Goal: Transaction & Acquisition: Purchase product/service

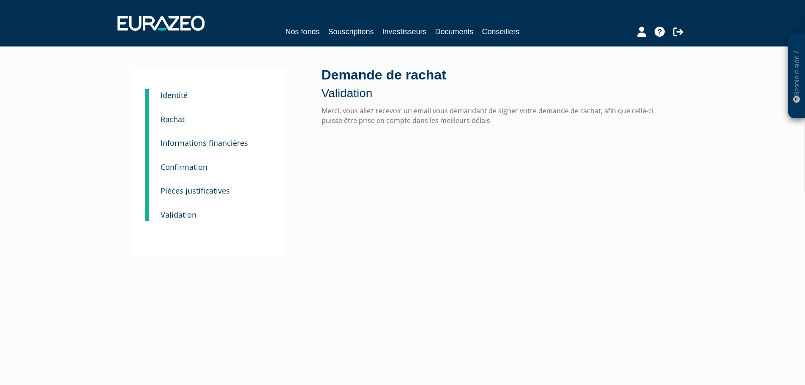
click at [178, 93] on small "Identité" at bounding box center [174, 95] width 27 height 10
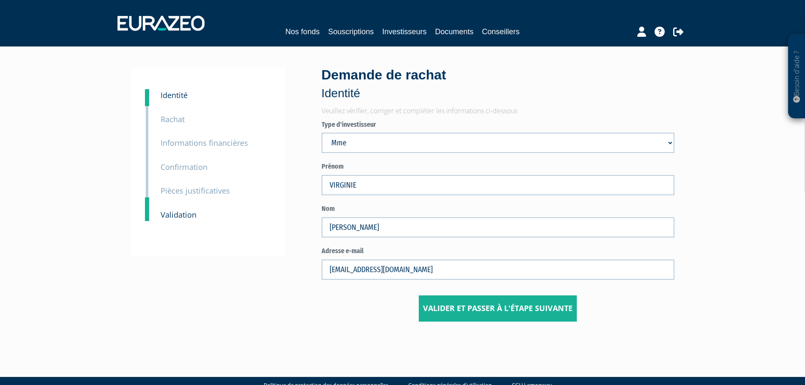
scroll to position [19, 0]
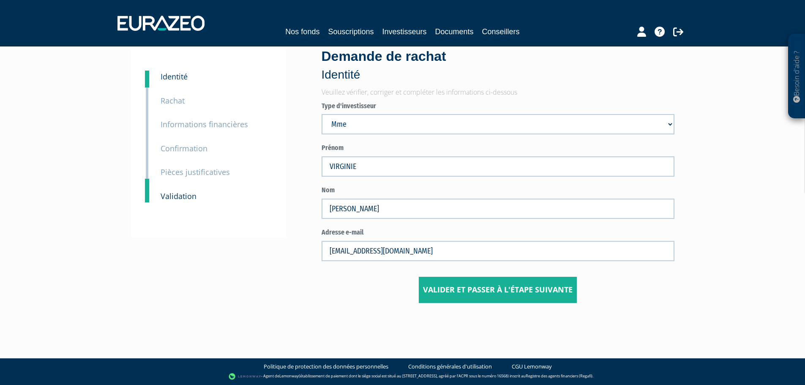
click at [176, 100] on small "Rachat" at bounding box center [173, 101] width 24 height 10
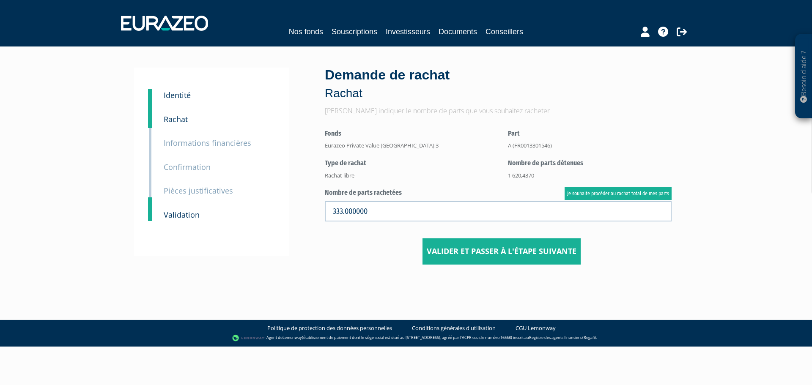
click at [200, 144] on small "Informations financières" at bounding box center [207, 143] width 87 height 10
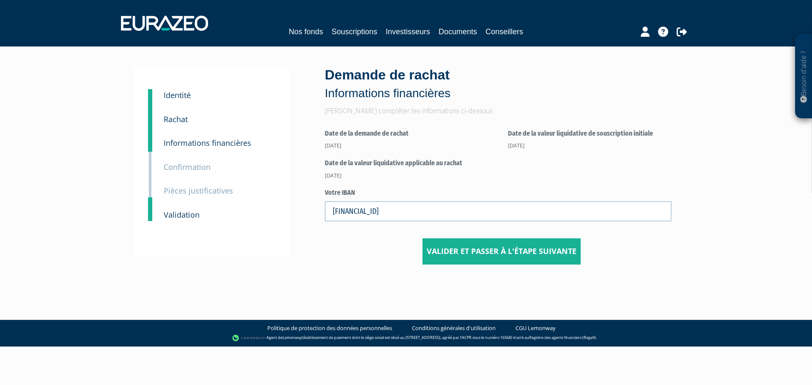
click at [193, 169] on small "Confirmation" at bounding box center [187, 167] width 47 height 10
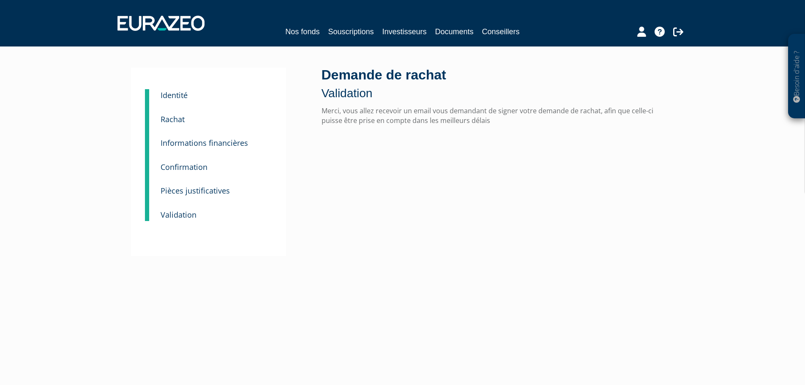
click at [195, 189] on small "Pièces justificatives" at bounding box center [195, 191] width 69 height 10
click at [191, 217] on small "Validation" at bounding box center [179, 215] width 36 height 10
click at [174, 93] on small "Identité" at bounding box center [174, 95] width 27 height 10
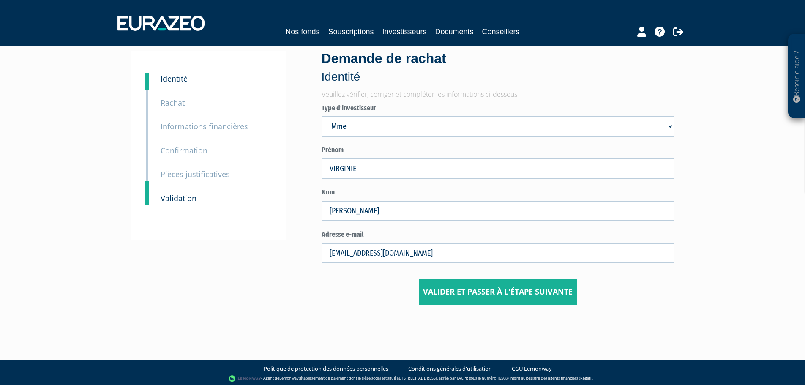
scroll to position [19, 0]
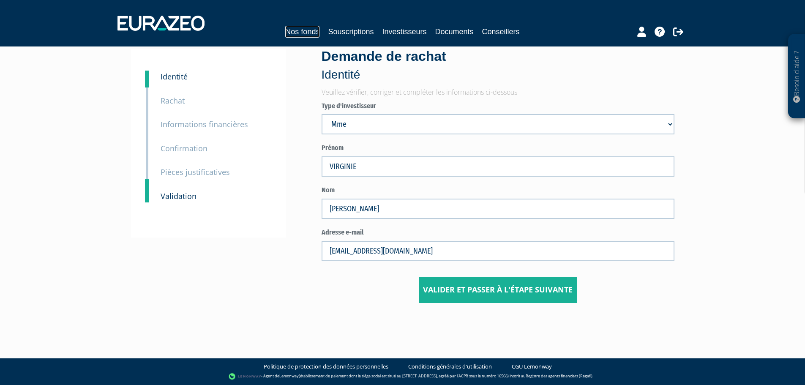
click at [304, 31] on link "Nos fonds" at bounding box center [302, 32] width 34 height 12
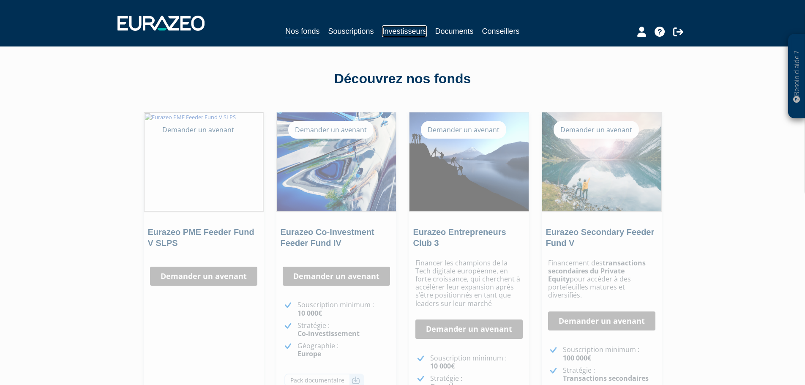
click at [421, 31] on link "Investisseurs" at bounding box center [404, 31] width 44 height 12
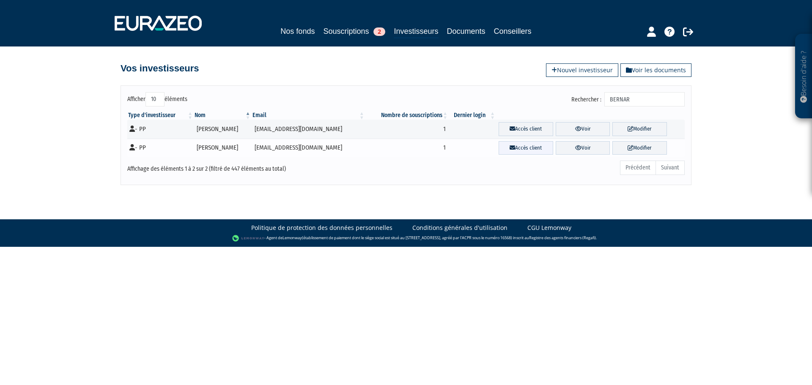
click at [542, 149] on link "Accès client" at bounding box center [525, 148] width 55 height 14
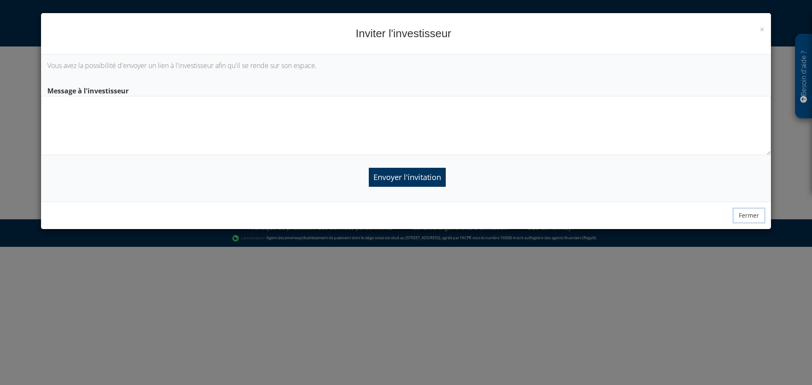
click at [746, 215] on button "Fermer" at bounding box center [748, 215] width 31 height 14
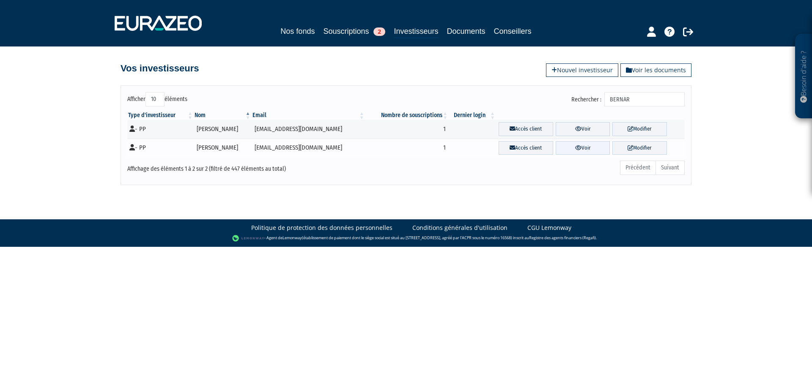
click at [590, 147] on link "Voir" at bounding box center [582, 148] width 55 height 14
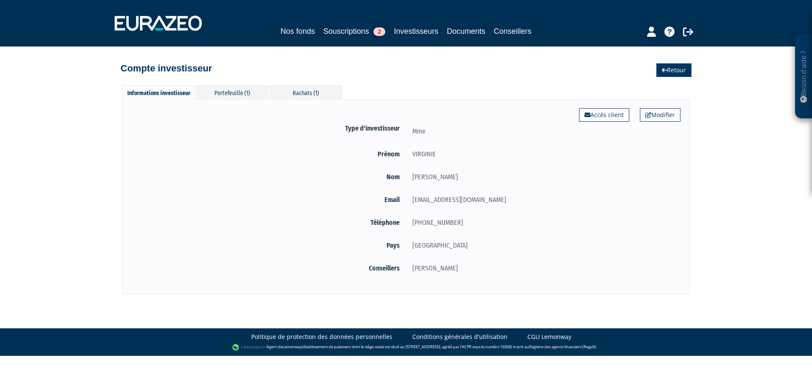
click at [670, 73] on link "Retour" at bounding box center [673, 70] width 35 height 14
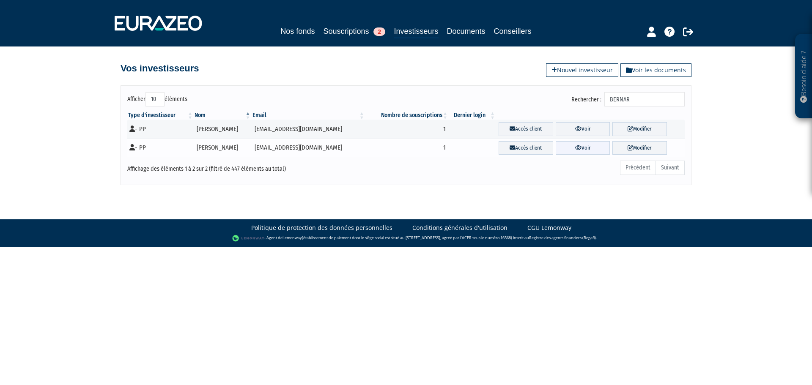
click at [602, 148] on link "Voir" at bounding box center [582, 148] width 55 height 14
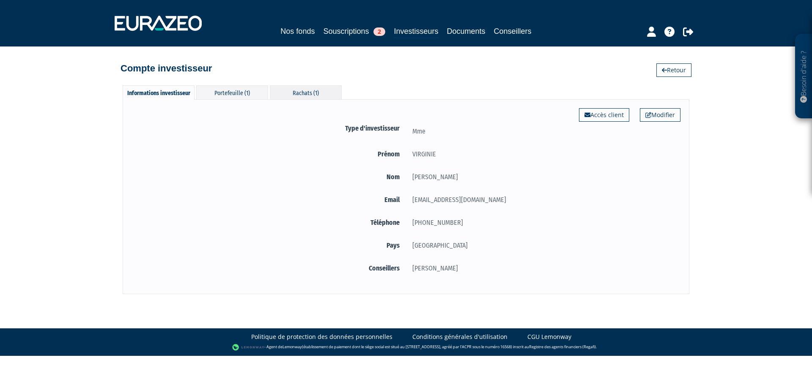
click at [315, 87] on div "Rachats (1)" at bounding box center [306, 92] width 72 height 14
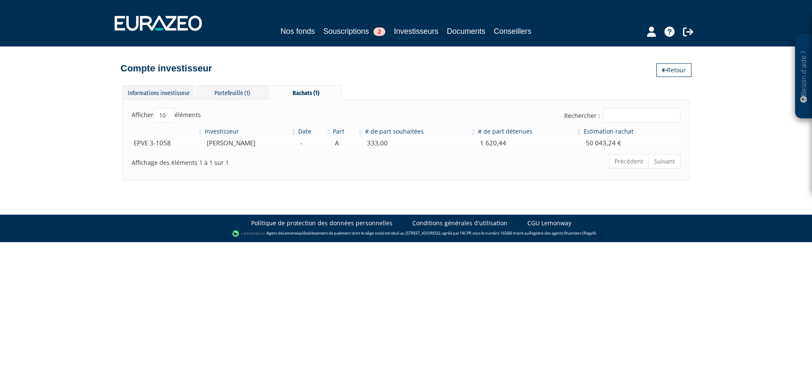
click at [572, 145] on td "1 620,44" at bounding box center [530, 143] width 106 height 15
click at [342, 154] on div "Affichage des éléments 1 à 1 sur 1" at bounding box center [241, 160] width 221 height 14
click at [327, 146] on td "-" at bounding box center [314, 143] width 35 height 15
click at [456, 153] on div "Précédent Suivant" at bounding box center [522, 162] width 315 height 18
click at [161, 150] on td "EPVE 3-1058" at bounding box center [167, 143] width 72 height 15
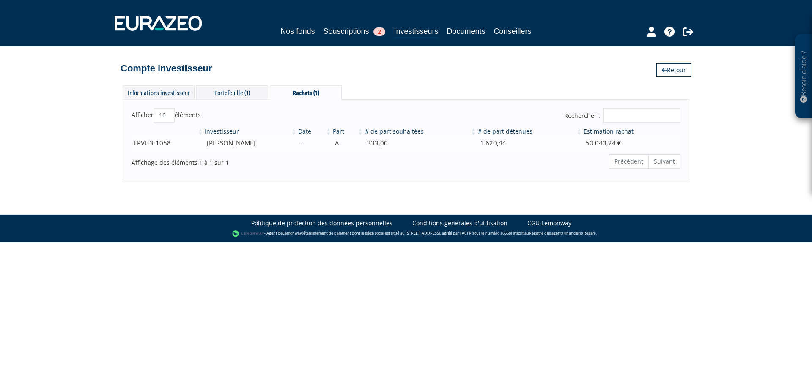
click at [208, 148] on td "VIRGINIE BERNARD" at bounding box center [250, 143] width 93 height 15
click at [209, 143] on td "VIRGINIE BERNARD" at bounding box center [250, 143] width 93 height 15
click at [609, 143] on td "50 043,24 €" at bounding box center [631, 143] width 98 height 15
click at [228, 96] on div "Portefeuille (1)" at bounding box center [232, 92] width 72 height 14
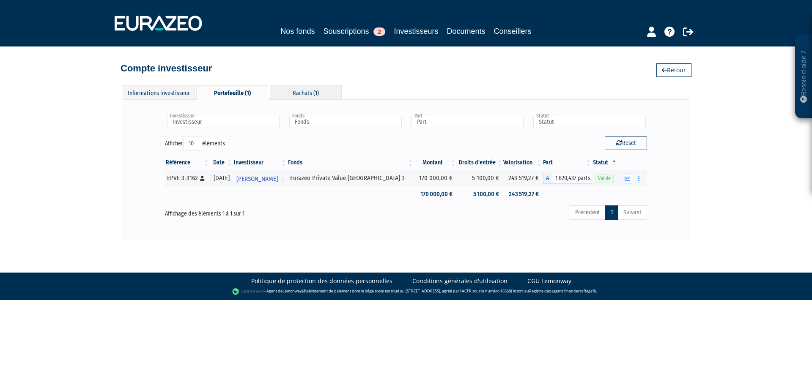
click at [319, 96] on div "Rachats (1)" at bounding box center [306, 92] width 72 height 14
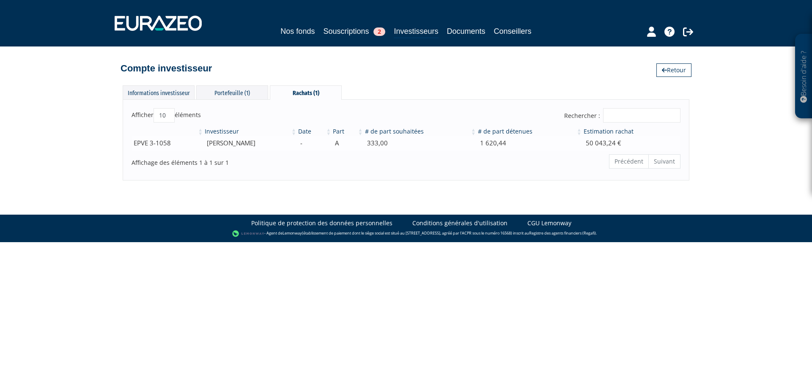
click at [381, 145] on td "333,00" at bounding box center [420, 143] width 113 height 15
click at [364, 159] on div "Précédent Suivant" at bounding box center [523, 162] width 328 height 18
click at [168, 147] on td "EPVE 3-1058" at bounding box center [167, 143] width 72 height 15
click at [221, 92] on div "Portefeuille (1)" at bounding box center [232, 92] width 72 height 14
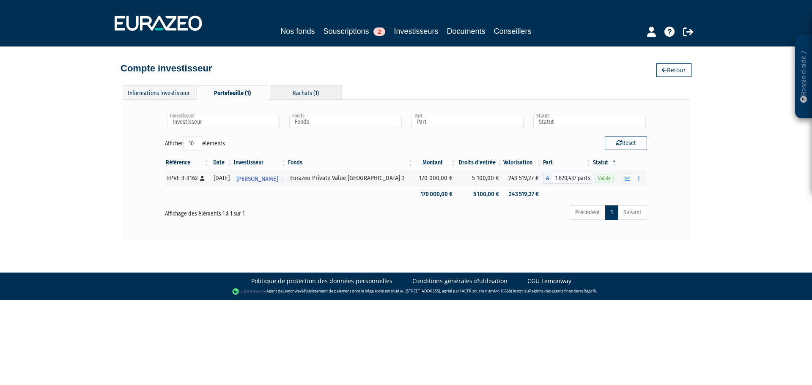
click at [317, 96] on div "Rachats (1)" at bounding box center [306, 92] width 72 height 14
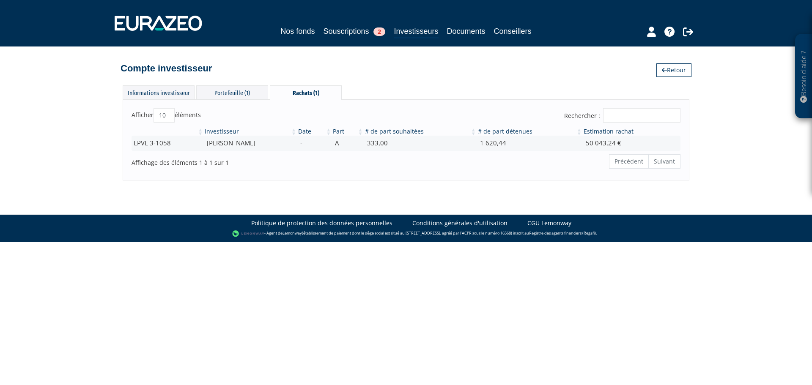
click at [221, 131] on th "Investisseur" at bounding box center [250, 131] width 93 height 8
click at [343, 142] on td "A" at bounding box center [348, 143] width 32 height 15
click at [404, 133] on th "# de part souhaitées" at bounding box center [420, 131] width 113 height 8
click at [423, 134] on th "# de part souhaitées" at bounding box center [420, 131] width 113 height 8
click at [238, 95] on div "Portefeuille (1)" at bounding box center [232, 92] width 72 height 14
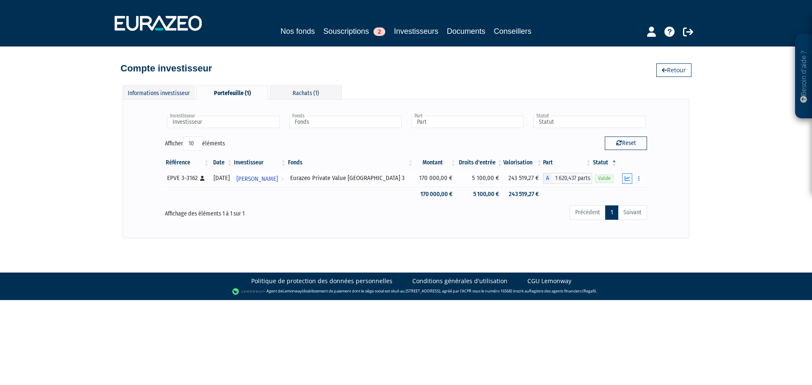
click at [626, 181] on icon "button" at bounding box center [626, 178] width 5 height 5
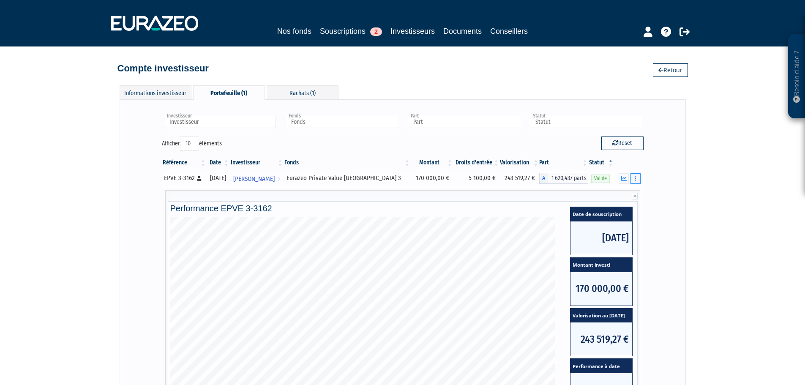
click at [636, 183] on button "button" at bounding box center [636, 178] width 10 height 11
click at [604, 206] on link "Historique de rachat(s)" at bounding box center [604, 209] width 70 height 14
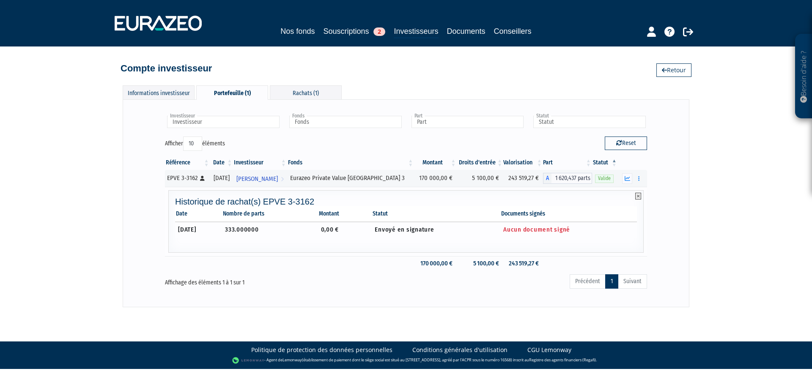
click at [637, 196] on icon at bounding box center [638, 196] width 6 height 7
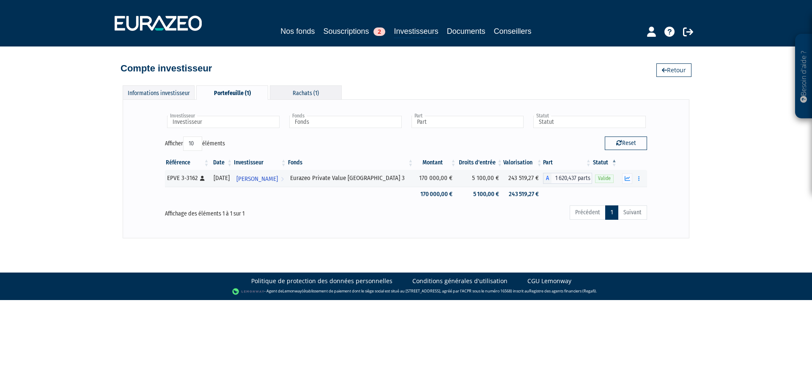
click at [294, 91] on div "Rachats (1)" at bounding box center [306, 92] width 72 height 14
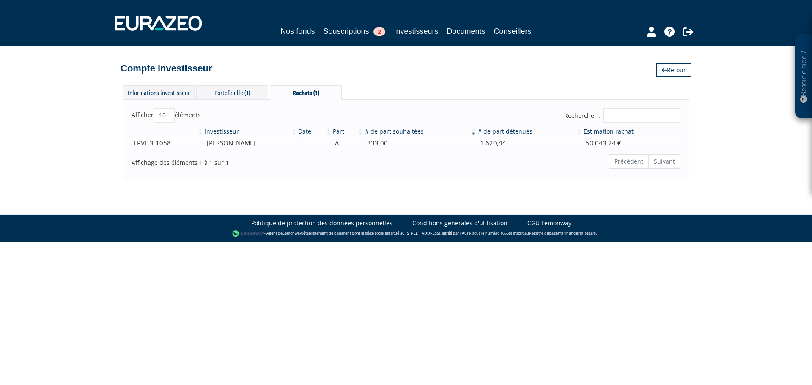
click at [653, 143] on td "50 043,24 €" at bounding box center [631, 143] width 98 height 15
click at [240, 94] on div "Portefeuille (1)" at bounding box center [232, 92] width 72 height 14
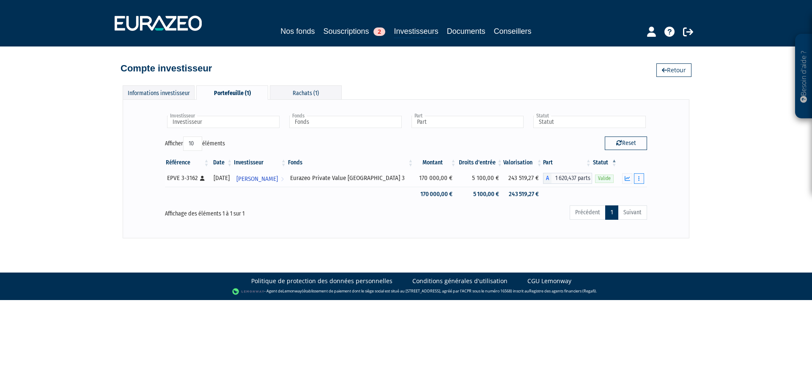
click at [640, 177] on button "button" at bounding box center [639, 178] width 10 height 11
click at [627, 208] on link "Historique de rachat(s)" at bounding box center [606, 209] width 70 height 14
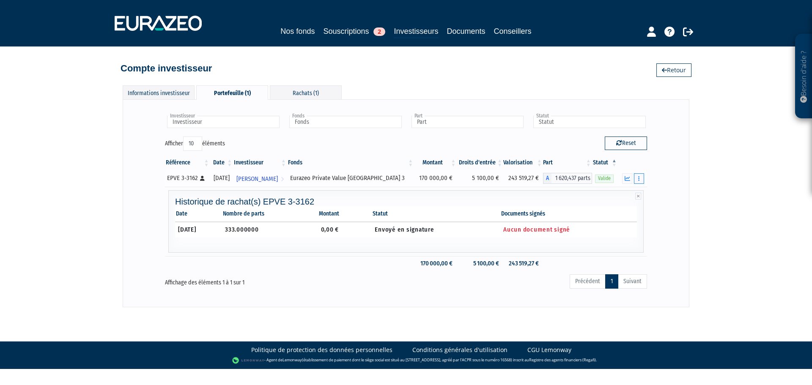
click at [642, 178] on button "button" at bounding box center [639, 178] width 10 height 11
click at [282, 262] on td at bounding box center [260, 263] width 54 height 15
click at [202, 181] on icon at bounding box center [202, 178] width 5 height 5
click at [230, 181] on div "10/01/2020" at bounding box center [221, 178] width 17 height 9
click at [270, 182] on span "VIRGINIE BERNARD" at bounding box center [256, 179] width 41 height 16
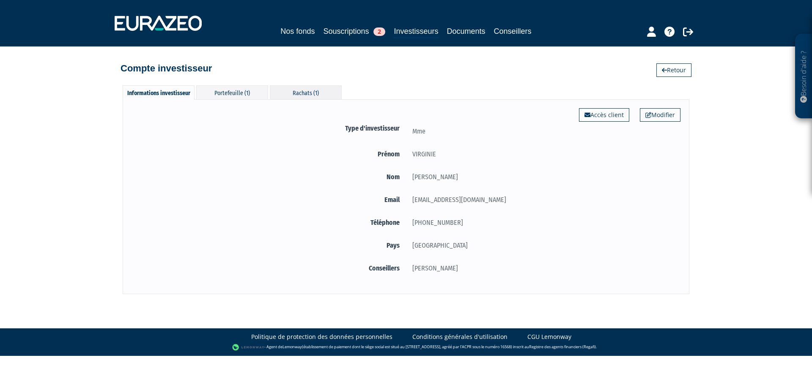
click at [302, 91] on div "Rachats (1)" at bounding box center [306, 92] width 72 height 14
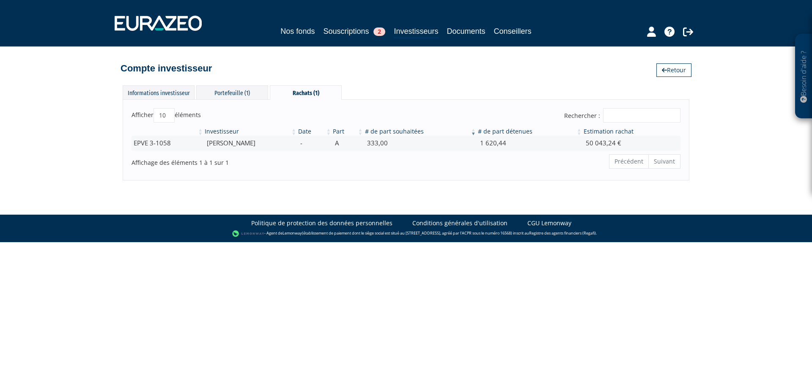
click at [499, 130] on th "# de part détenues" at bounding box center [530, 131] width 106 height 8
click at [410, 144] on td "333,00" at bounding box center [420, 143] width 113 height 15
click at [353, 146] on td "A" at bounding box center [348, 143] width 32 height 15
click at [326, 132] on th "Date" at bounding box center [314, 131] width 35 height 8
click at [313, 130] on th "Date" at bounding box center [314, 131] width 35 height 8
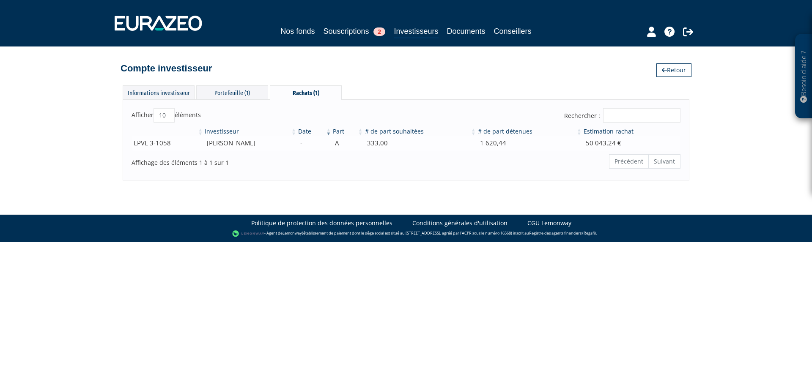
click at [211, 148] on td "VIRGINIE BERNARD" at bounding box center [250, 143] width 93 height 15
click at [252, 92] on div "Portefeuille (1)" at bounding box center [232, 92] width 72 height 14
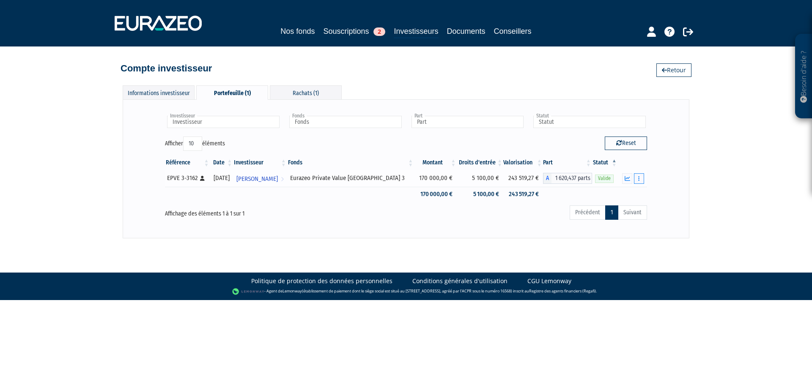
click at [638, 180] on icon "button" at bounding box center [638, 178] width 1 height 5
click at [623, 195] on link "Rachat libre" at bounding box center [606, 194] width 70 height 14
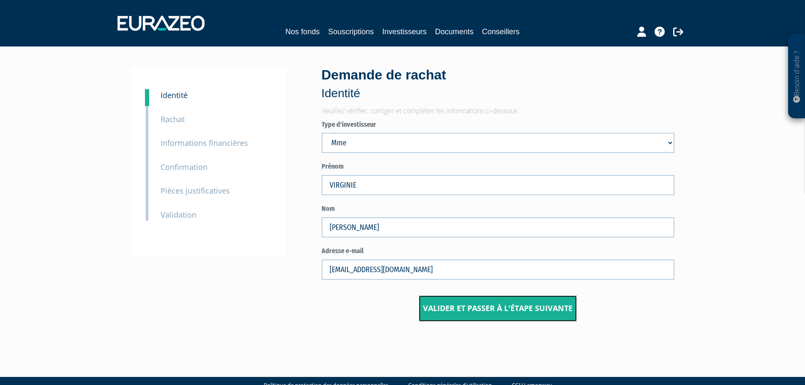
click at [527, 315] on button "Valider et passer à l'étape suivante" at bounding box center [498, 308] width 158 height 26
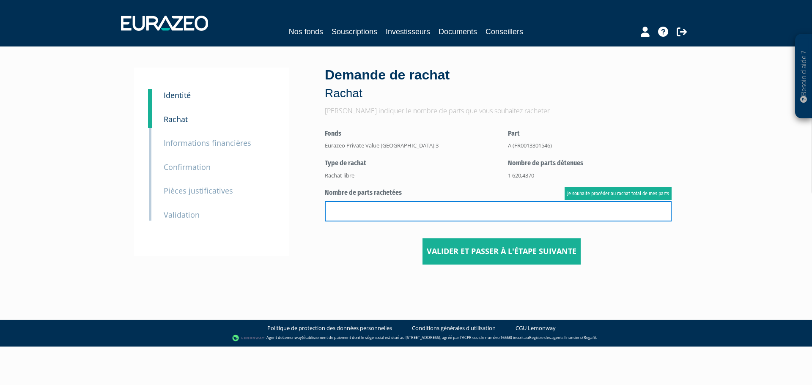
click at [459, 213] on input "text" at bounding box center [498, 211] width 347 height 20
type input "333"
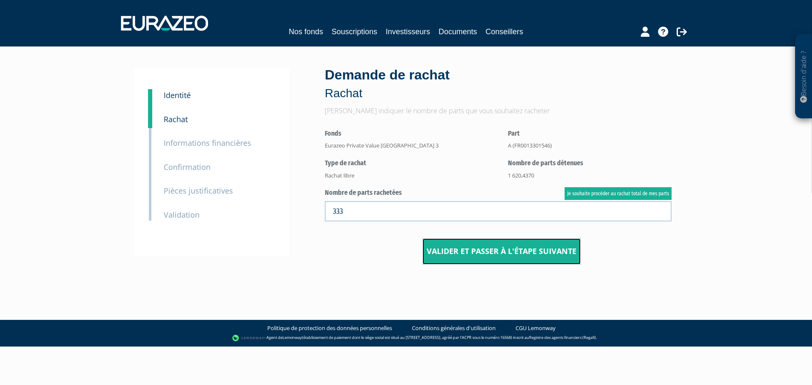
click at [497, 251] on button "Valider et passer à l'étape suivante" at bounding box center [501, 251] width 158 height 26
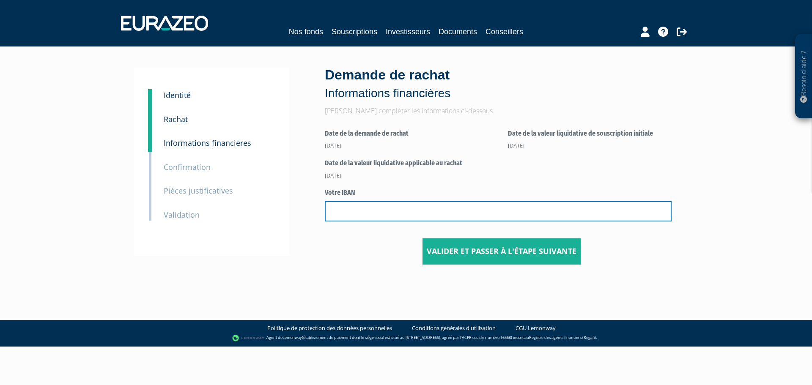
click at [361, 206] on input "text" at bounding box center [498, 211] width 347 height 20
type input "[FINANCIAL_ID]"
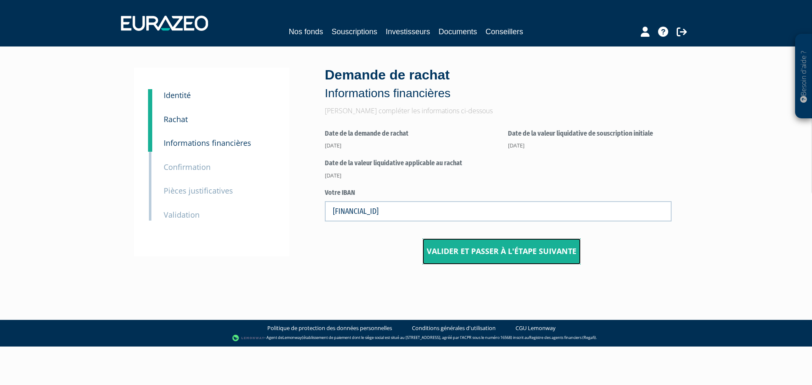
click at [455, 248] on button "Valider et passer à l'étape suivante" at bounding box center [501, 251] width 158 height 26
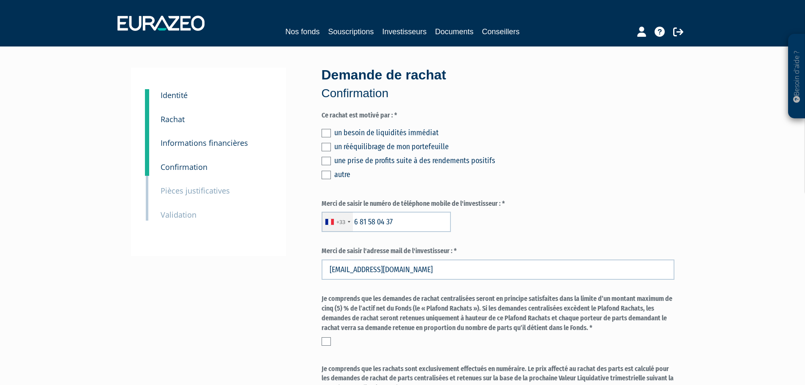
click at [407, 139] on div "un besoin de liquidités immédiat un rééquilibrage de mon portefeuille une prise…" at bounding box center [498, 153] width 353 height 56
click at [399, 130] on div "un besoin de liquidités immédiat" at bounding box center [504, 133] width 340 height 12
click at [323, 132] on label at bounding box center [326, 133] width 9 height 8
click at [0, 0] on input "checkbox" at bounding box center [0, 0] width 0 height 0
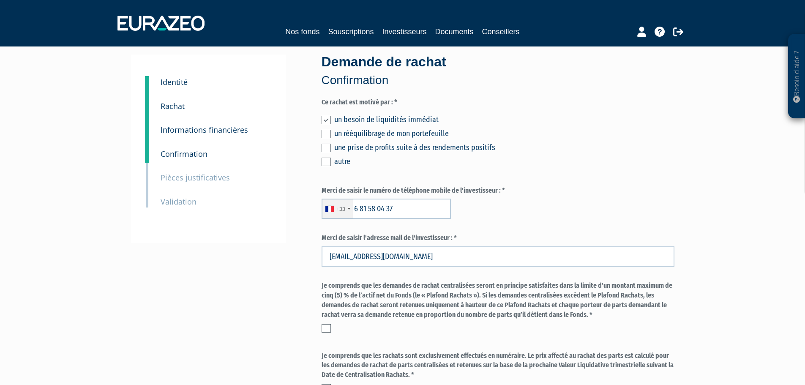
scroll to position [14, 0]
click at [174, 82] on small "Identité" at bounding box center [174, 82] width 27 height 10
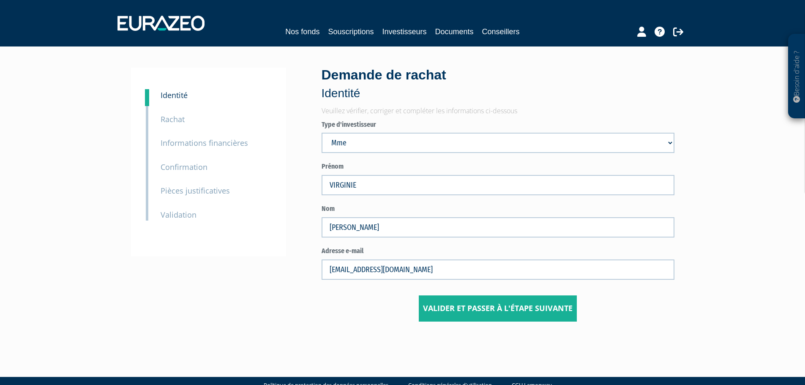
click at [179, 121] on small "Rachat" at bounding box center [173, 119] width 24 height 10
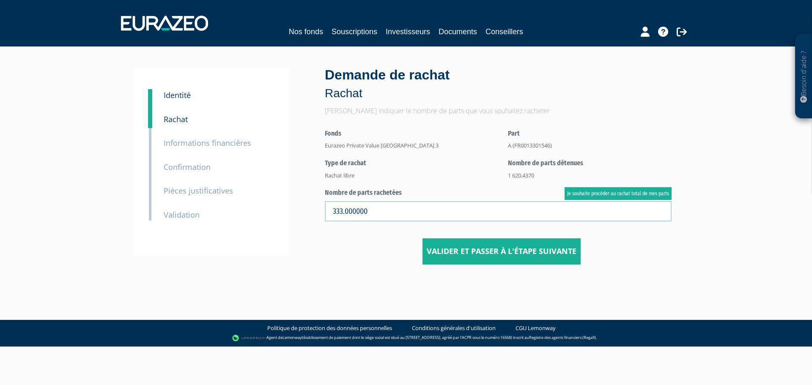
click at [197, 146] on small "Informations financières" at bounding box center [207, 143] width 87 height 10
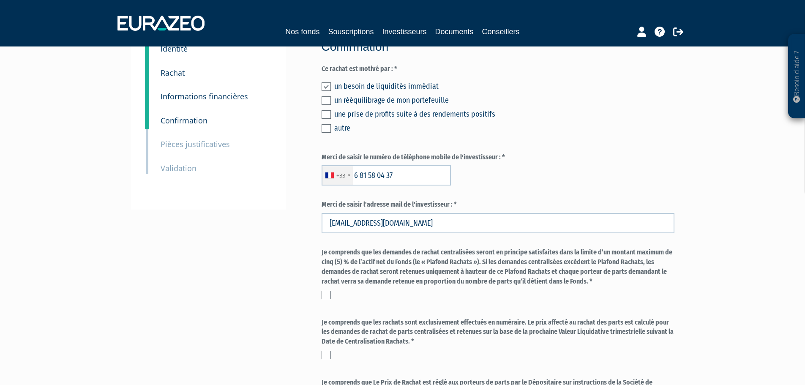
scroll to position [47, 0]
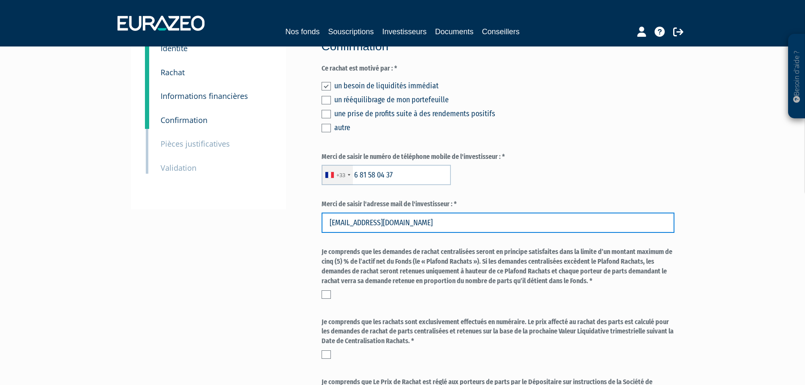
click at [437, 224] on input "[EMAIL_ADDRESS][DOMAIN_NAME]" at bounding box center [498, 223] width 353 height 20
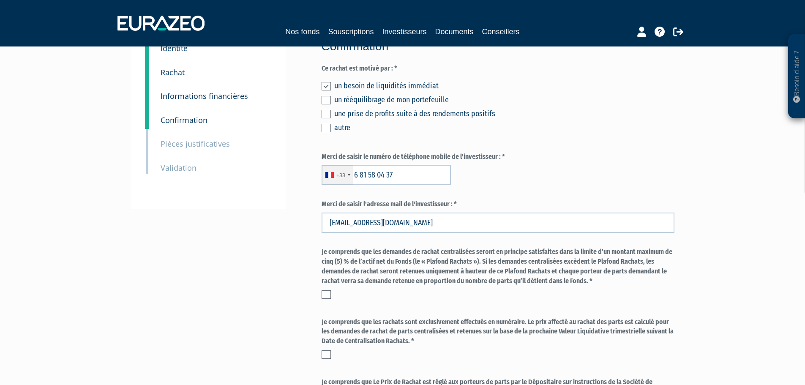
click at [493, 153] on label "Merci de saisir le numéro de téléphone mobile de l'investisseur : *" at bounding box center [498, 157] width 353 height 10
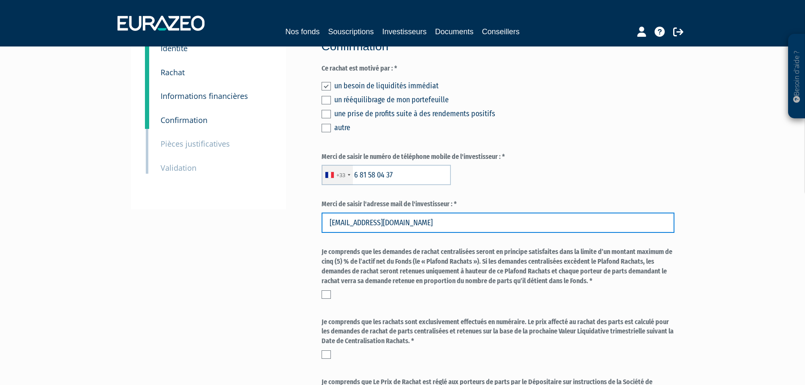
drag, startPoint x: 457, startPoint y: 222, endPoint x: 327, endPoint y: 214, distance: 130.0
click at [327, 214] on input "[EMAIL_ADDRESS][DOMAIN_NAME]" at bounding box center [498, 223] width 353 height 20
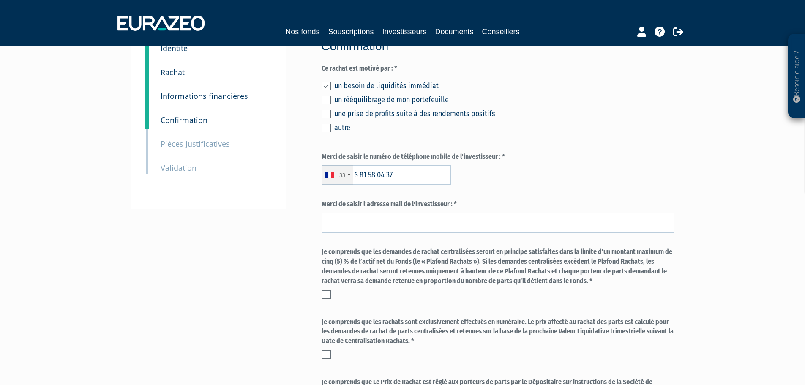
click at [287, 216] on div "1 Identité 2 Rachat 3 Informations financières 3 Confirmation 4 Pièces justific…" at bounding box center [402, 298] width 531 height 555
